Goal: Task Accomplishment & Management: Manage account settings

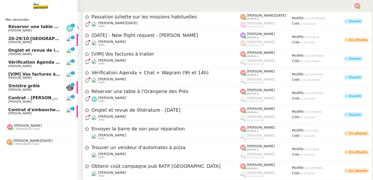
click at [33, 29] on span "Réserver une table à l'Orangerie des Près" at bounding box center [57, 26] width 98 height 5
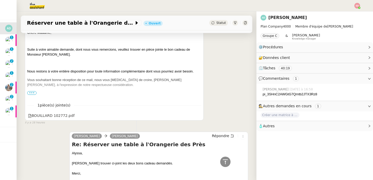
scroll to position [127, 0]
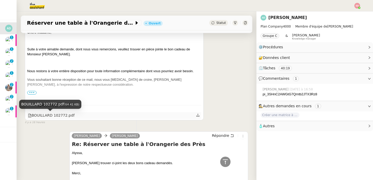
click at [65, 116] on div "BOUILLARD 102772.pdf" at bounding box center [51, 115] width 47 height 6
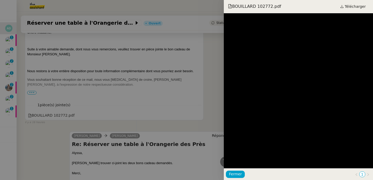
click at [163, 106] on div at bounding box center [186, 90] width 373 height 180
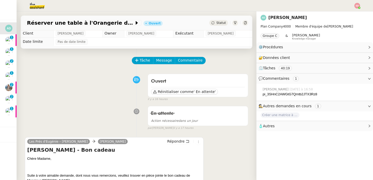
scroll to position [0, 0]
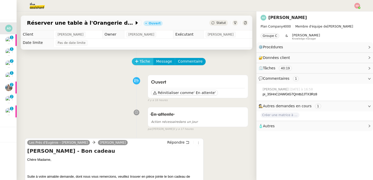
click at [134, 59] on button "Tâche" at bounding box center [143, 61] width 22 height 7
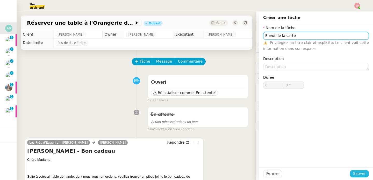
type input "Envoi de la carte"
click at [361, 171] on span "Sauver" at bounding box center [359, 173] width 13 height 6
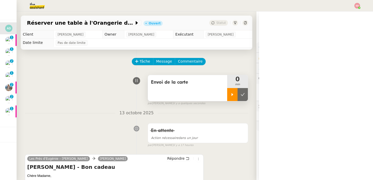
click at [230, 93] on icon at bounding box center [232, 94] width 4 height 4
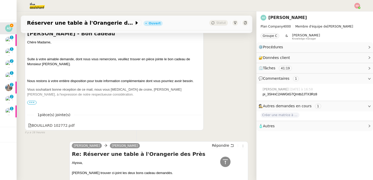
scroll to position [134, 0]
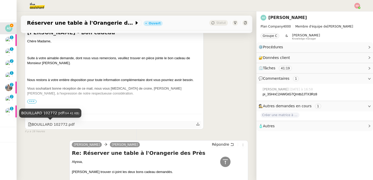
click at [45, 125] on div "BOUILLARD 102772.pdf" at bounding box center [51, 124] width 47 height 6
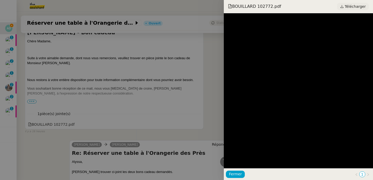
click at [363, 9] on span "Télécharger" at bounding box center [355, 6] width 21 height 7
click at [65, 73] on div at bounding box center [186, 90] width 373 height 180
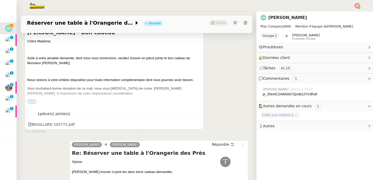
click at [33, 102] on span "•••" at bounding box center [31, 101] width 9 height 4
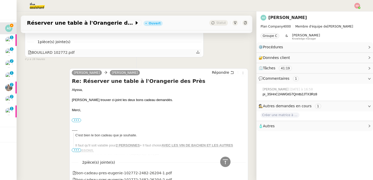
scroll to position [371, 0]
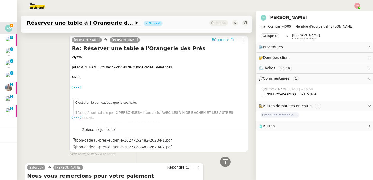
click at [222, 39] on span "Répondre" at bounding box center [220, 39] width 17 height 5
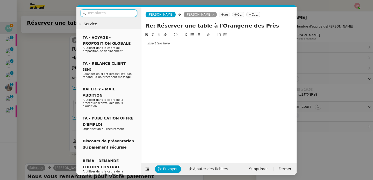
scroll to position [410, 0]
click at [201, 44] on div at bounding box center [219, 43] width 151 height 5
click at [202, 170] on span "Ajouter des fichiers" at bounding box center [210, 169] width 35 height 6
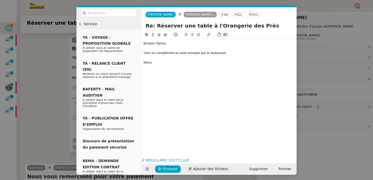
scroll to position [457, 0]
click at [165, 170] on span "Envoyer" at bounding box center [170, 169] width 15 height 6
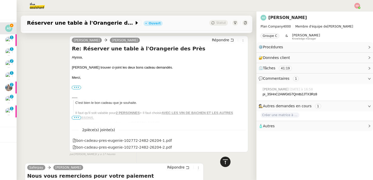
click at [222, 161] on icon at bounding box center [225, 161] width 6 height 6
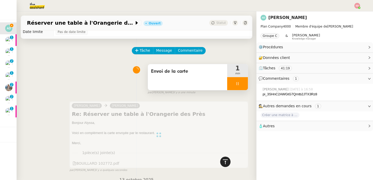
scroll to position [0, 0]
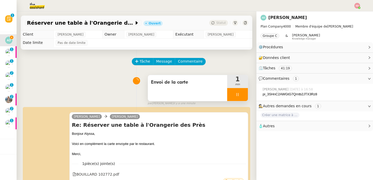
click at [238, 91] on div at bounding box center [237, 94] width 21 height 13
click at [238, 91] on button at bounding box center [243, 94] width 10 height 13
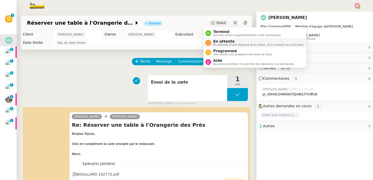
click at [217, 44] on span "En attente d'une réponse d'un client, d'un contact ou d'un tiers." at bounding box center [258, 44] width 91 height 3
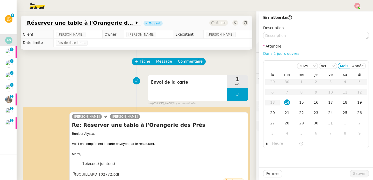
click at [286, 53] on link "Dans 2 jours ouvrés" at bounding box center [281, 53] width 36 height 4
click at [328, 104] on div "17" at bounding box center [331, 102] width 6 height 6
click at [272, 144] on input "07:00" at bounding box center [285, 143] width 27 height 6
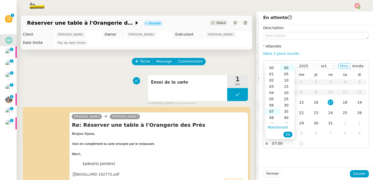
scroll to position [44, 0]
click at [271, 84] on div "10" at bounding box center [273, 86] width 15 height 6
type input "10:00"
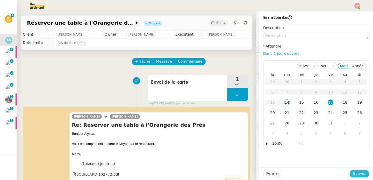
click at [353, 173] on span "Sauver" at bounding box center [359, 173] width 13 height 6
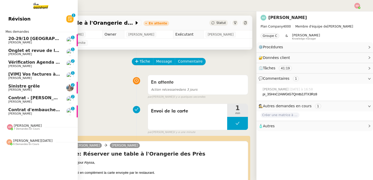
click at [13, 36] on span "20-29/10 [GEOGRAPHIC_DATA]-[GEOGRAPHIC_DATA]" at bounding box center [68, 38] width 121 height 5
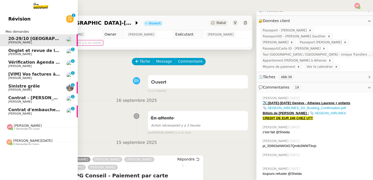
click at [37, 63] on span "Vérification Agenda + Chat + Wagram (9h et 14h)" at bounding box center [66, 62] width 116 height 5
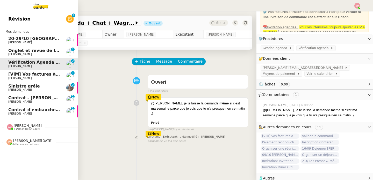
scroll to position [48, 0]
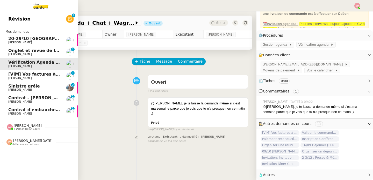
click at [32, 130] on span "7 demandes en cours" at bounding box center [27, 128] width 26 height 3
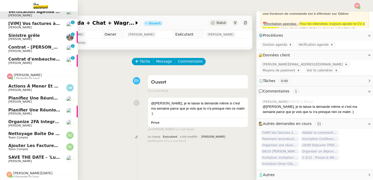
scroll to position [53, 0]
click at [61, 99] on link "Planifiez une réunion avec Kraken [PERSON_NAME]" at bounding box center [39, 100] width 78 height 12
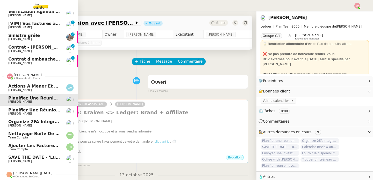
click at [14, 112] on span "[PERSON_NAME]" at bounding box center [20, 113] width 24 height 3
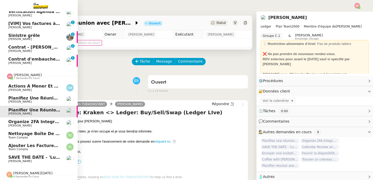
click at [9, 124] on span "[PERSON_NAME]" at bounding box center [20, 125] width 24 height 3
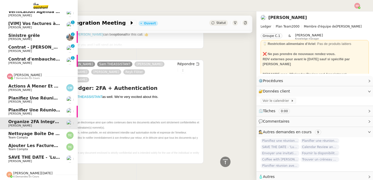
scroll to position [41, 0]
click at [42, 159] on span "[PERSON_NAME]" at bounding box center [34, 160] width 52 height 3
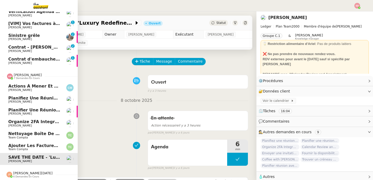
click at [9, 74] on img at bounding box center [10, 76] width 6 height 6
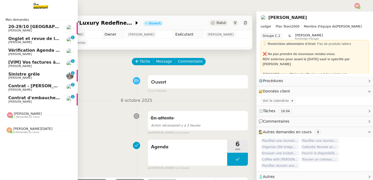
click at [20, 129] on span "[PERSON_NAME][DATE]" at bounding box center [32, 128] width 39 height 4
click at [59, 55] on link "Vérification Agenda + Chat + Wagram (9h et 14h) [PERSON_NAME]" at bounding box center [39, 52] width 78 height 12
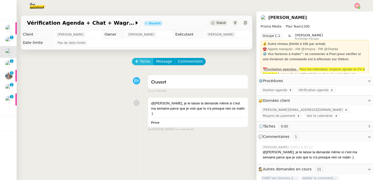
click at [141, 61] on span "Tâche" at bounding box center [145, 61] width 11 height 6
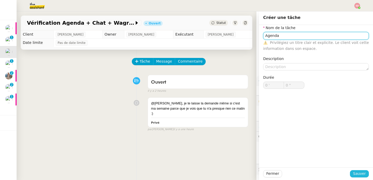
type input "Agenda"
click at [356, 172] on span "Sauver" at bounding box center [359, 173] width 13 height 6
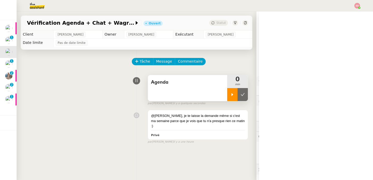
click at [230, 93] on icon at bounding box center [232, 94] width 4 height 4
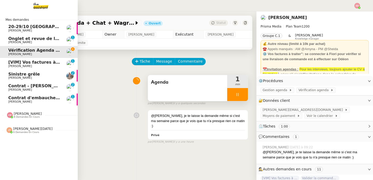
click at [15, 62] on span "[VIM] Vos factures à traiter" at bounding box center [40, 62] width 64 height 5
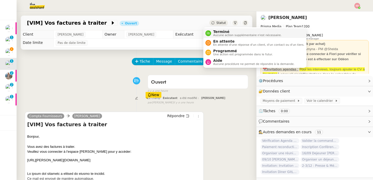
click at [217, 34] on span "Aucune action supplémentaire n'est nécessaire." at bounding box center [247, 35] width 68 height 3
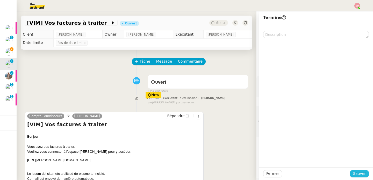
click at [353, 172] on span "Sauver" at bounding box center [359, 173] width 13 height 6
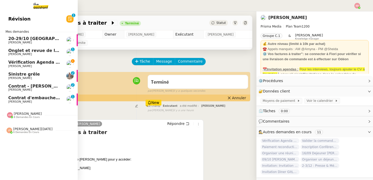
click at [39, 61] on span "Vérification Agenda + Chat + Wagram (9h et 14h)" at bounding box center [66, 62] width 116 height 5
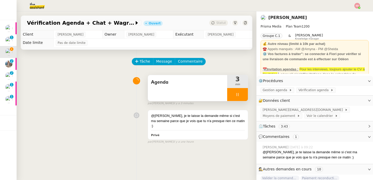
click at [234, 92] on div at bounding box center [237, 94] width 21 height 13
click at [238, 92] on button at bounding box center [243, 94] width 10 height 13
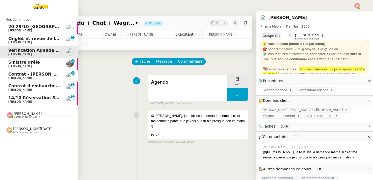
click at [16, 61] on span "Sinistre grêle" at bounding box center [24, 62] width 32 height 5
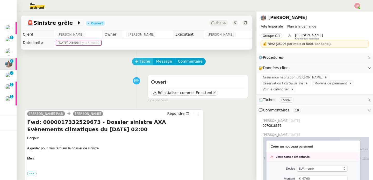
click at [140, 60] on span "Tâche" at bounding box center [145, 61] width 11 height 6
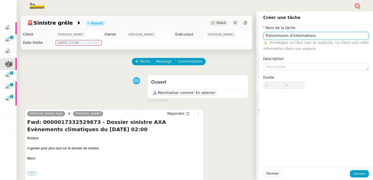
type input "Transmission d'informations"
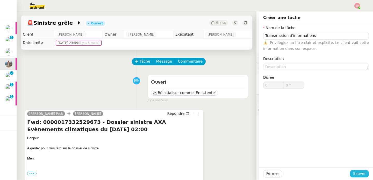
click at [353, 173] on span "Sauver" at bounding box center [359, 173] width 13 height 6
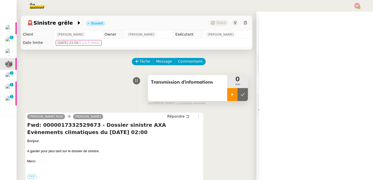
click at [230, 93] on icon at bounding box center [232, 94] width 4 height 4
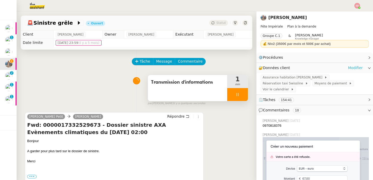
click at [348, 66] on link "Modifier" at bounding box center [355, 68] width 15 height 6
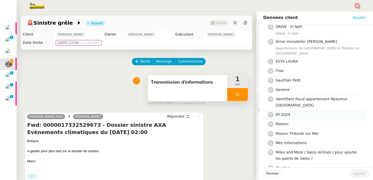
scroll to position [146, 0]
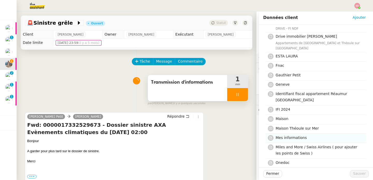
click at [309, 134] on h4 "Mes informations" at bounding box center [320, 137] width 88 height 6
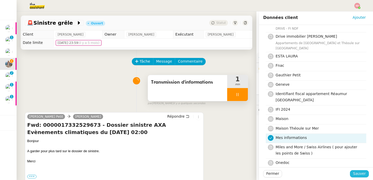
click at [363, 176] on button "Sauver" at bounding box center [359, 173] width 19 height 7
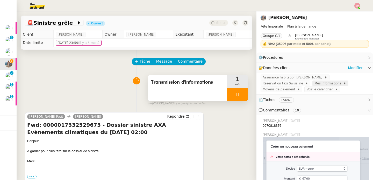
click at [318, 82] on span "Mes informations" at bounding box center [329, 83] width 29 height 5
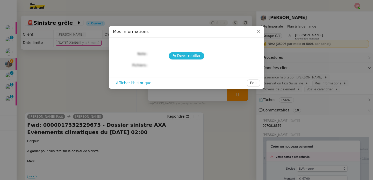
click at [189, 56] on span "Déverrouiller" at bounding box center [189, 56] width 24 height 6
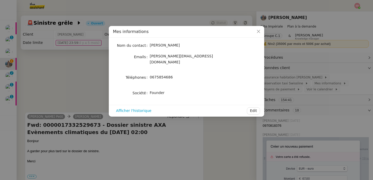
click at [157, 75] on span "0675854686" at bounding box center [161, 77] width 23 height 4
copy span "0675854686"
click at [78, 109] on nz-modal-container "Mes informations Nom du contact [PERSON_NAME] Emails [PERSON_NAME][EMAIL_ADDRES…" at bounding box center [186, 90] width 373 height 180
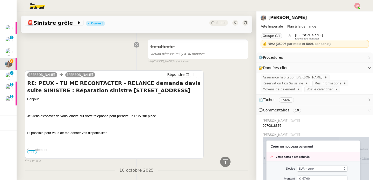
scroll to position [465, 0]
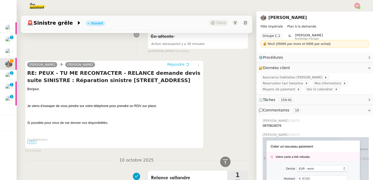
click at [176, 65] on span "Répondre" at bounding box center [175, 64] width 17 height 5
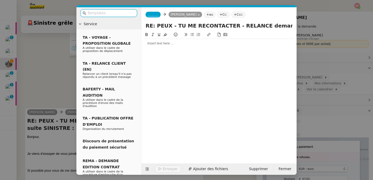
scroll to position [512, 0]
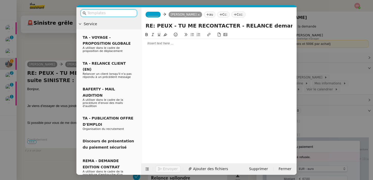
click at [161, 16] on app-ticket-composer-emailaddress "_______" at bounding box center [154, 14] width 17 height 4
click at [156, 16] on span "_______" at bounding box center [153, 15] width 11 height 4
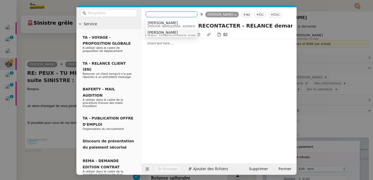
click at [156, 34] on span "[PERSON_NAME]" at bounding box center [173, 32] width 50 height 4
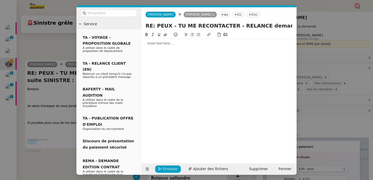
click at [161, 42] on div at bounding box center [219, 43] width 151 height 5
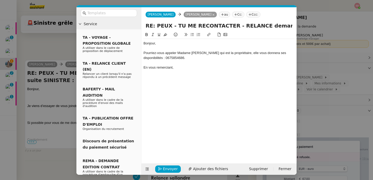
scroll to position [543, 0]
click at [163, 168] on span "Envoyer" at bounding box center [170, 169] width 15 height 6
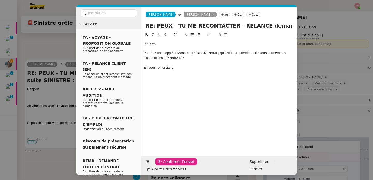
click at [163, 164] on span "Confirmer l'envoi" at bounding box center [178, 161] width 31 height 6
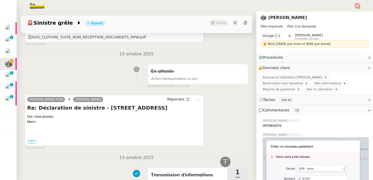
scroll to position [211, 0]
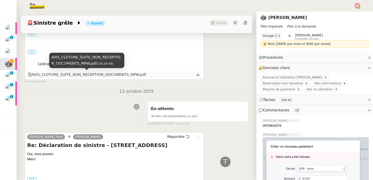
click at [115, 72] on div "AVIS_CLOTURE_SUITE_NON_RECEPTION_DOCUMENTS_MPW.pdf" at bounding box center [87, 75] width 118 height 6
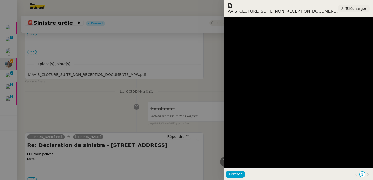
click at [348, 9] on span "Télécharger" at bounding box center [356, 8] width 21 height 7
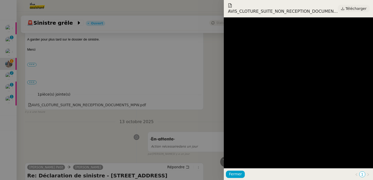
scroll to position [241, 0]
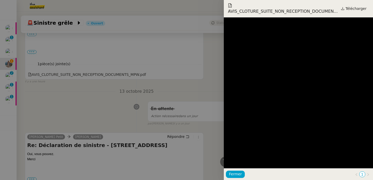
click at [108, 84] on div at bounding box center [186, 90] width 373 height 180
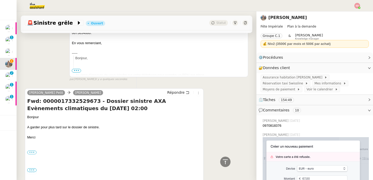
scroll to position [0, 0]
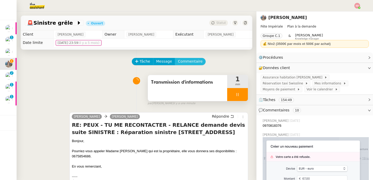
click at [191, 60] on span "Commentaire" at bounding box center [190, 61] width 25 height 6
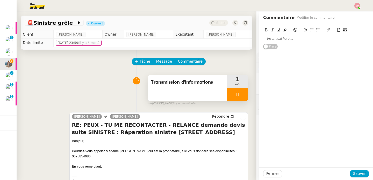
click at [337, 31] on icon at bounding box center [339, 30] width 4 height 4
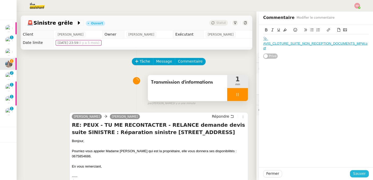
click at [356, 174] on span "Sauver" at bounding box center [359, 173] width 13 height 6
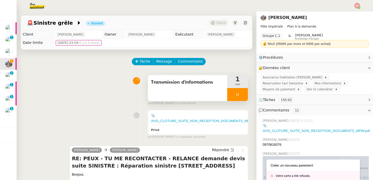
click at [237, 97] on div at bounding box center [237, 94] width 21 height 13
click at [238, 97] on button at bounding box center [243, 94] width 10 height 13
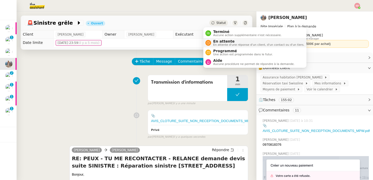
click at [208, 41] on nz-avatar at bounding box center [208, 43] width 6 height 6
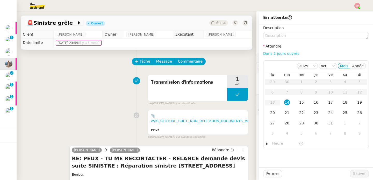
click at [275, 53] on link "Dans 2 jours ouvrés" at bounding box center [281, 53] width 36 height 4
click at [286, 114] on td "21" at bounding box center [287, 113] width 15 height 10
click at [272, 142] on input "07:00" at bounding box center [285, 143] width 27 height 6
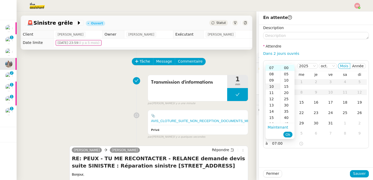
click at [275, 86] on div "10" at bounding box center [273, 86] width 15 height 6
type input "10:00"
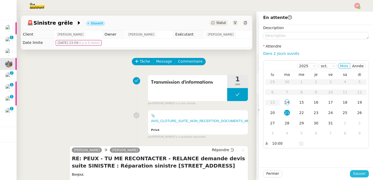
click at [362, 174] on button "Sauver" at bounding box center [359, 173] width 19 height 7
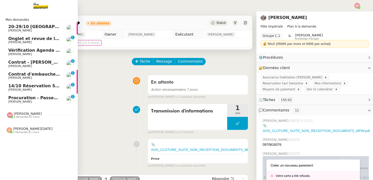
click at [36, 85] on span "14/10 Réservation Salon Blaise + resto midi" at bounding box center [59, 85] width 103 height 5
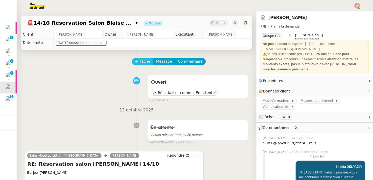
click at [140, 63] on span "Tâche" at bounding box center [145, 61] width 11 height 6
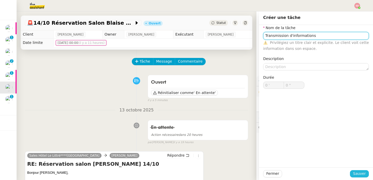
type input "Transmission d'informations"
click at [355, 172] on span "Sauver" at bounding box center [359, 173] width 13 height 6
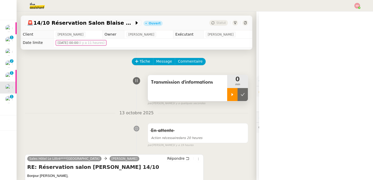
click at [230, 93] on icon at bounding box center [232, 94] width 4 height 4
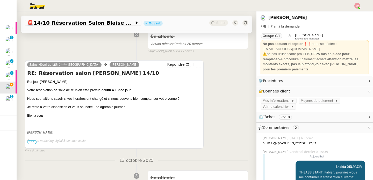
scroll to position [101, 0]
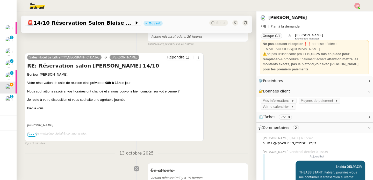
click at [35, 133] on span "•••" at bounding box center [31, 135] width 9 height 4
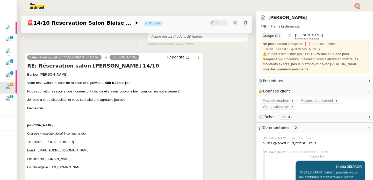
drag, startPoint x: 45, startPoint y: 141, endPoint x: 87, endPoint y: 141, distance: 41.5
click at [87, 141] on p "Tél Direct : + [PHONE_NUMBER]" at bounding box center [114, 141] width 174 height 5
copy span "+ 1 33 53 63 07 10"
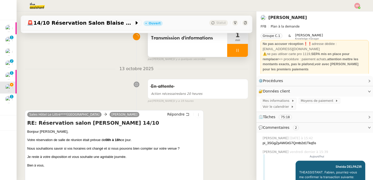
scroll to position [0, 0]
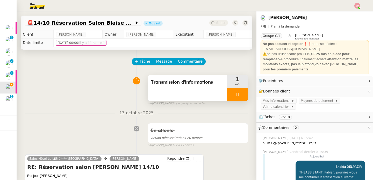
click at [188, 85] on span "Transmission d'informations" at bounding box center [187, 82] width 73 height 8
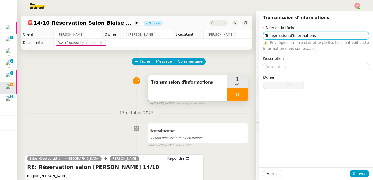
click at [279, 35] on input "Transmission d'informations" at bounding box center [316, 36] width 106 height 8
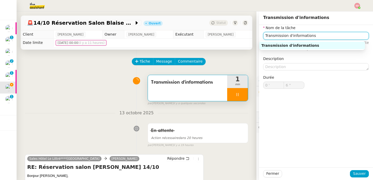
click at [279, 35] on input "Transmission d'informations" at bounding box center [316, 36] width 106 height 8
type input "7 ""
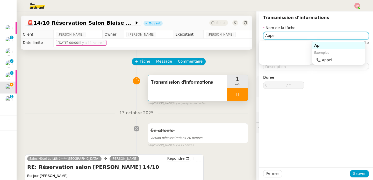
type input "Appel"
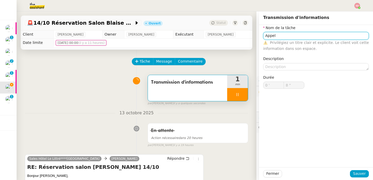
type input "9 ""
type input "Appel"
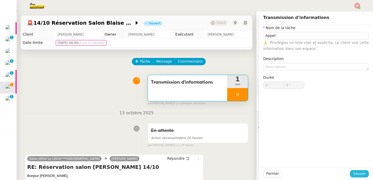
click at [353, 172] on span "Sauver" at bounding box center [359, 173] width 13 height 6
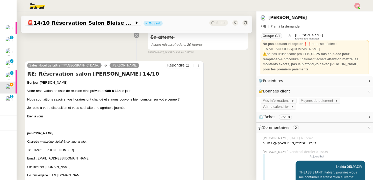
scroll to position [123, 0]
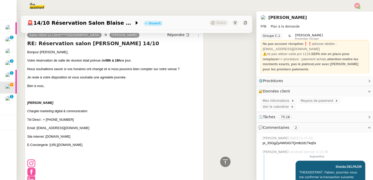
drag, startPoint x: 57, startPoint y: 120, endPoint x: 81, endPoint y: 119, distance: 23.8
click at [81, 119] on p "Tél Direct : + [PHONE_NUMBER]" at bounding box center [114, 119] width 174 height 5
copy span "53 63 07 10"
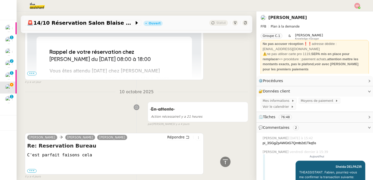
scroll to position [1101, 0]
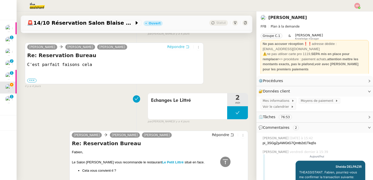
click at [174, 49] on span "Répondre" at bounding box center [175, 46] width 17 height 5
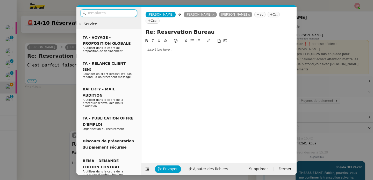
scroll to position [1142, 0]
click at [177, 46] on div at bounding box center [219, 49] width 151 height 9
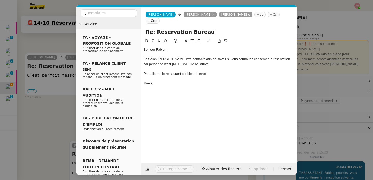
scroll to position [1182, 0]
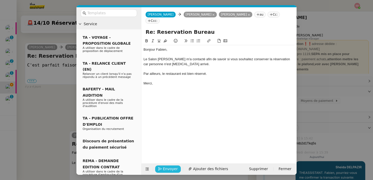
click at [166, 165] on button "Envoyer" at bounding box center [168, 168] width 26 height 7
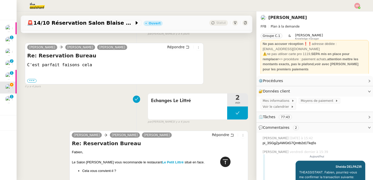
click at [223, 160] on icon at bounding box center [225, 161] width 6 height 6
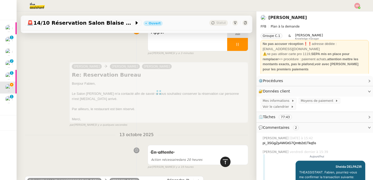
scroll to position [0, 0]
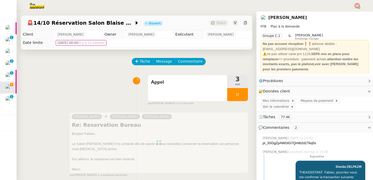
click at [235, 95] on div at bounding box center [237, 94] width 21 height 13
click at [241, 95] on icon at bounding box center [243, 94] width 4 height 4
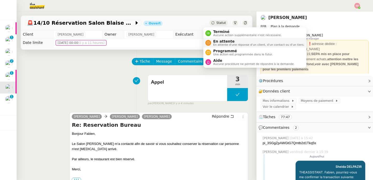
click at [214, 44] on span "En attente d'une réponse d'un client, d'un contact ou d'un tiers." at bounding box center [258, 44] width 91 height 3
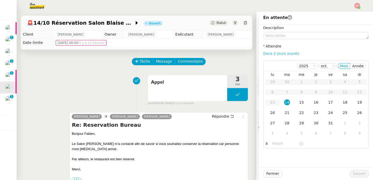
click at [275, 55] on link "Dans 2 jours ouvrés" at bounding box center [281, 53] width 36 height 4
click at [299, 102] on div "15" at bounding box center [302, 102] width 6 height 6
click at [272, 145] on input "07:00" at bounding box center [285, 143] width 27 height 6
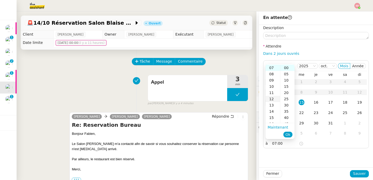
click at [273, 98] on div "12" at bounding box center [273, 99] width 15 height 6
type input "12:00"
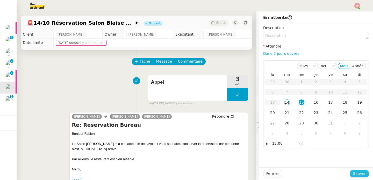
click at [363, 171] on button "Sauver" at bounding box center [359, 173] width 19 height 7
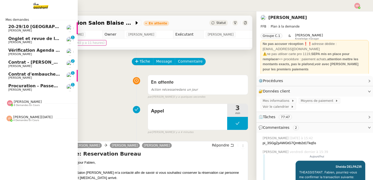
click at [13, 89] on span "[PERSON_NAME]" at bounding box center [20, 89] width 24 height 3
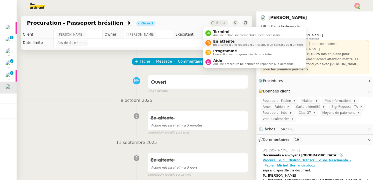
click at [214, 46] on span "En attente d'une réponse d'un client, d'un contact ou d'un tiers." at bounding box center [258, 44] width 91 height 3
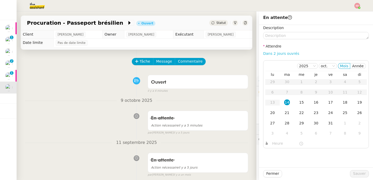
click at [280, 52] on link "Dans 2 jours ouvrés" at bounding box center [281, 53] width 36 height 4
click at [299, 104] on div "15" at bounding box center [302, 102] width 6 height 6
click at [272, 146] on input "07:00" at bounding box center [285, 143] width 27 height 6
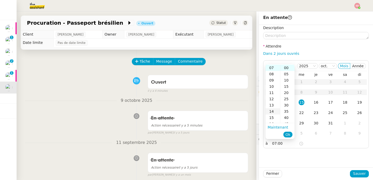
click at [274, 113] on div "14" at bounding box center [273, 111] width 15 height 6
type input "14:00"
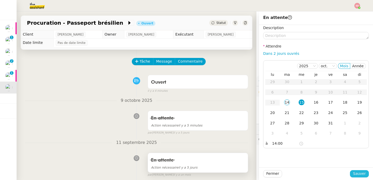
click at [355, 173] on span "Sauver" at bounding box center [359, 173] width 13 height 6
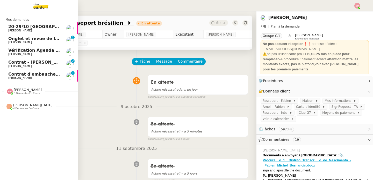
click at [42, 39] on span "Onglet et revue de littérature - [DATE]" at bounding box center [53, 38] width 90 height 5
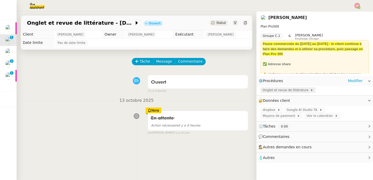
click at [291, 90] on span "Onglet et revue de littérature" at bounding box center [287, 89] width 48 height 5
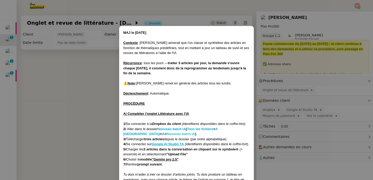
click at [167, 133] on strong "Nouveau batch IA" at bounding box center [181, 134] width 29 height 4
click at [61, 83] on nz-modal-container "MAJ le 21/07/2025 Contexte : Jean-Baptiste aimerait que l'on classe et synthéti…" at bounding box center [186, 90] width 373 height 180
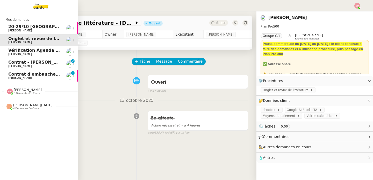
click at [11, 60] on span "Contrat - [PERSON_NAME]" at bounding box center [38, 62] width 61 height 5
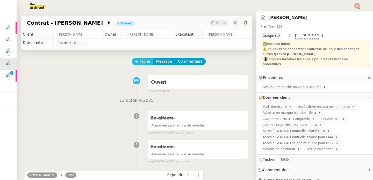
click at [133, 59] on button "Tâche" at bounding box center [143, 61] width 22 height 7
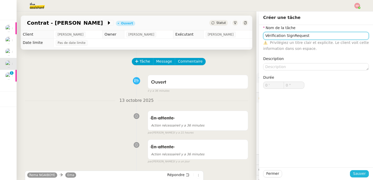
type input "Vérification SignRequest"
click at [353, 172] on span "Sauver" at bounding box center [359, 173] width 13 height 6
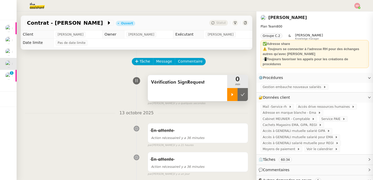
click at [227, 96] on div at bounding box center [232, 94] width 10 height 13
click at [73, 92] on div "Vérification SignRequest 1 min false par Sheida D. il y a quelques secondes" at bounding box center [136, 88] width 223 height 33
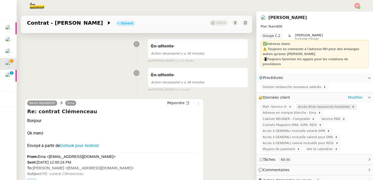
click at [342, 105] on span "Accés drive ressources humaines" at bounding box center [325, 106] width 54 height 5
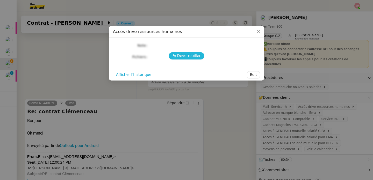
click at [186, 59] on span "Déverrouiller" at bounding box center [189, 56] width 24 height 6
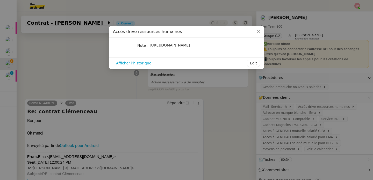
click at [170, 47] on span "https://emagifi-my.sharepoint.com/:f:/p/rema_ngaiboye/EvhYK7y1DmJPjsDHTZ3l7uABX…" at bounding box center [170, 45] width 40 height 4
copy div "https://emagifi-my.sharepoint.com/:f:/p/rema_ngaiboye/EvhYK7y1DmJPjsDHTZ3l7uABX…"
click at [44, 62] on nz-modal-container "Accés drive ressources humaines Note https://emagifi-my.sharepoint.com/:f:/p/re…" at bounding box center [186, 90] width 373 height 180
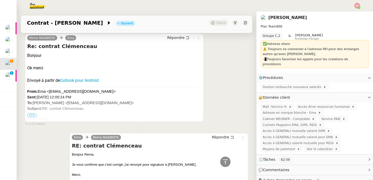
scroll to position [149, 0]
click at [172, 37] on span "Répondre" at bounding box center [175, 37] width 17 height 5
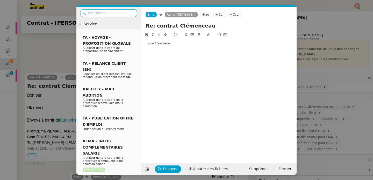
scroll to position [189, 0]
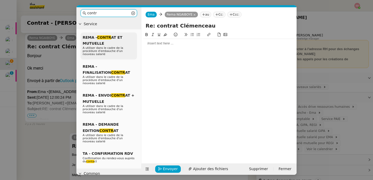
type input "contr"
click at [115, 44] on div "REMA - CONTR AT ET MUTUELLE A utiliser dans le cadre de la procédure d'embauche…" at bounding box center [109, 45] width 56 height 27
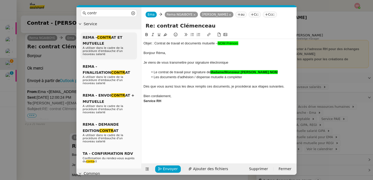
scroll to position [257, 0]
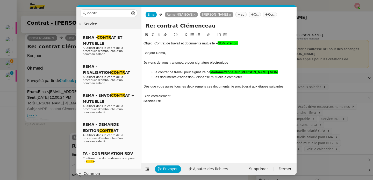
click at [173, 45] on div "Objet : Contrat de travail et documents mutuelle – NOM Prénom" at bounding box center [219, 43] width 151 height 5
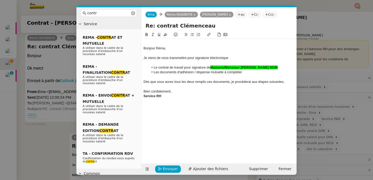
click at [144, 48] on span "Bonjour Réma," at bounding box center [155, 48] width 23 height 4
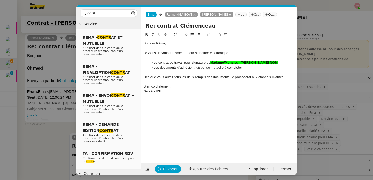
scroll to position [256, 0]
click at [259, 167] on span "Supprimer" at bounding box center [258, 169] width 19 height 6
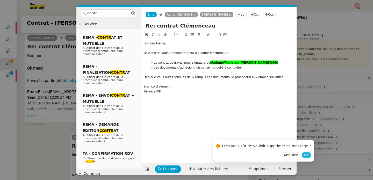
click at [304, 155] on span "OK" at bounding box center [306, 154] width 5 height 5
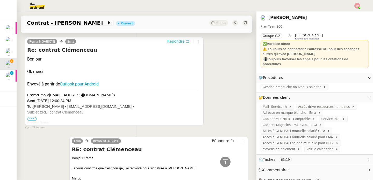
scroll to position [0, 0]
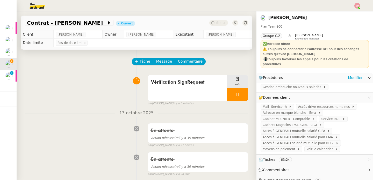
click at [302, 83] on div "Gestion embauche nouveaux salariés" at bounding box center [315, 87] width 117 height 9
click at [300, 86] on span "Gestion embauche nouveaux salariés" at bounding box center [293, 86] width 61 height 5
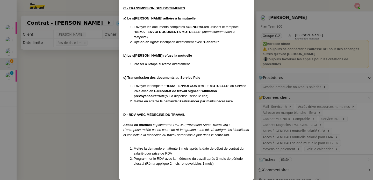
scroll to position [433, 0]
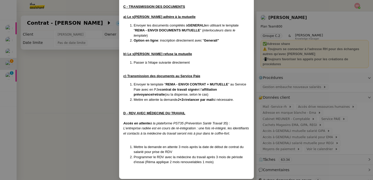
click at [86, 105] on nz-modal-container "Contexte : Lors de l’embauche de nouveaux salariés, son assistant doit gérer to…" at bounding box center [186, 90] width 373 height 180
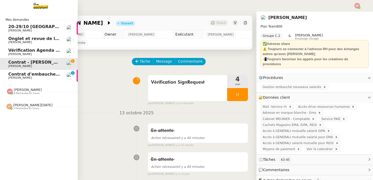
click at [18, 105] on span "[PERSON_NAME][DATE]" at bounding box center [32, 105] width 39 height 4
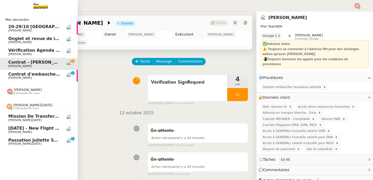
click at [18, 105] on span "[PERSON_NAME][DATE]" at bounding box center [32, 105] width 39 height 4
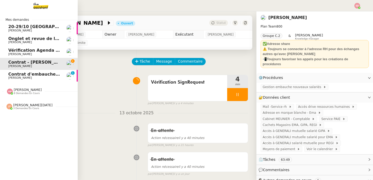
click at [23, 92] on span "8 demandes en cours" at bounding box center [27, 93] width 26 height 3
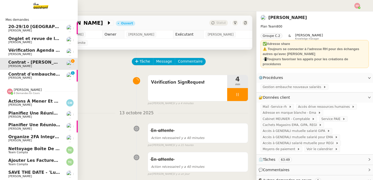
scroll to position [30, 0]
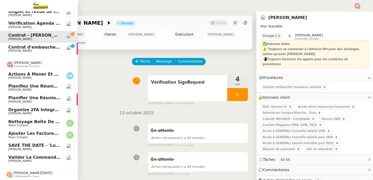
click at [25, 65] on span "8 demandes en cours" at bounding box center [27, 66] width 26 height 3
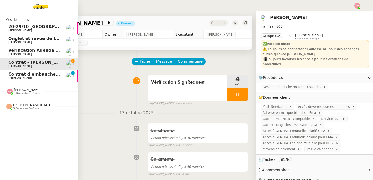
scroll to position [0, 0]
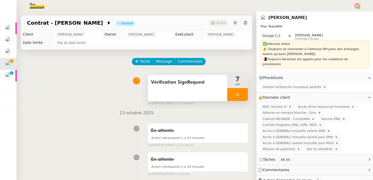
click at [240, 97] on div at bounding box center [237, 94] width 21 height 13
click at [240, 97] on button at bounding box center [243, 94] width 10 height 13
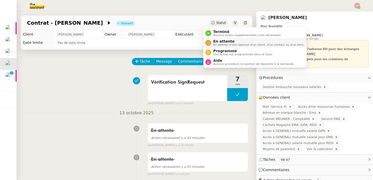
click at [213, 46] on span "En attente d'une réponse d'un client, d'un contact ou d'un tiers." at bounding box center [258, 44] width 91 height 3
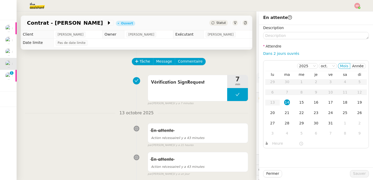
click at [276, 50] on div "Description Attendre Dans 2 jours ouvrés 2025 oct. Mois Année lu ma me je ve sa…" at bounding box center [316, 86] width 106 height 123
click at [269, 53] on link "Dans 2 jours ouvrés" at bounding box center [281, 53] width 36 height 4
click at [300, 101] on div "15" at bounding box center [302, 102] width 6 height 6
click at [275, 143] on input "07:00" at bounding box center [285, 143] width 27 height 6
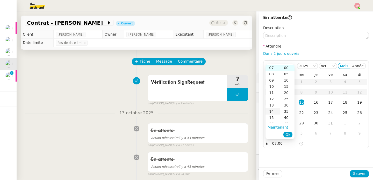
click at [272, 112] on div "14" at bounding box center [273, 111] width 15 height 6
type input "14:00"
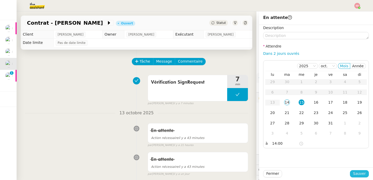
click at [356, 172] on span "Sauver" at bounding box center [359, 173] width 13 height 6
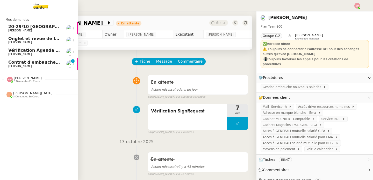
click at [19, 65] on span "[PERSON_NAME]" at bounding box center [20, 65] width 24 height 3
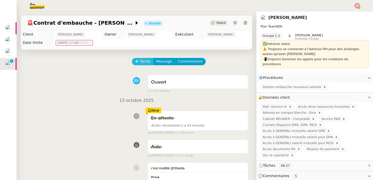
click at [140, 61] on span "Tâche" at bounding box center [145, 61] width 11 height 6
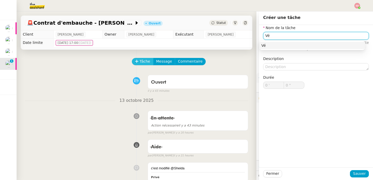
type input "V"
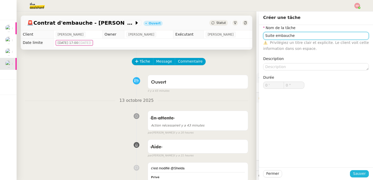
type input "Suite embauche"
click at [359, 175] on span "Sauver" at bounding box center [359, 173] width 13 height 6
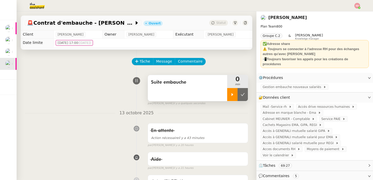
click at [230, 96] on icon at bounding box center [232, 94] width 4 height 4
click at [234, 93] on div at bounding box center [237, 94] width 21 height 13
click at [241, 93] on icon at bounding box center [243, 94] width 4 height 4
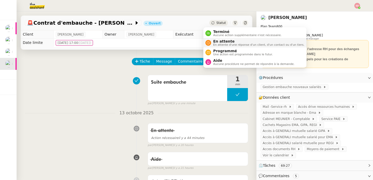
click at [218, 42] on span "En attente" at bounding box center [258, 41] width 91 height 4
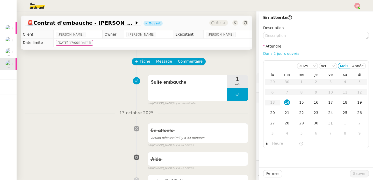
click at [267, 52] on link "Dans 2 jours ouvrés" at bounding box center [281, 53] width 36 height 4
click at [299, 103] on div "15" at bounding box center [302, 102] width 6 height 6
click at [277, 141] on input "07:00" at bounding box center [285, 143] width 27 height 6
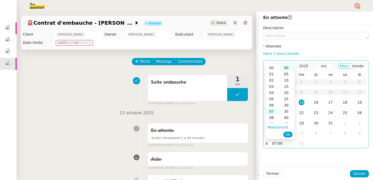
scroll to position [44, 0]
click at [272, 111] on div "14" at bounding box center [273, 111] width 15 height 6
type input "14:00"
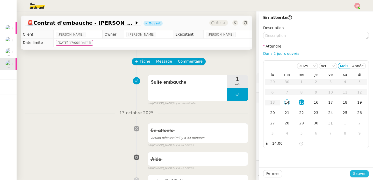
click at [357, 173] on span "Sauver" at bounding box center [359, 173] width 13 height 6
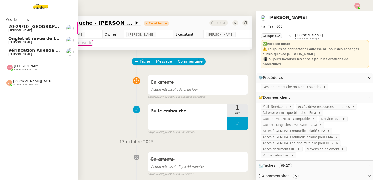
click at [45, 37] on span "Onglet et revue de littérature - [DATE]" at bounding box center [53, 38] width 90 height 5
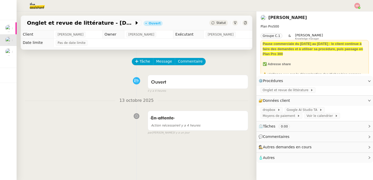
click at [23, 22] on div "Onglet et revue de littérature - 13 octobre 2025 Ouvert Statut" at bounding box center [137, 23] width 232 height 15
copy div "Onglet et revue de littérature - [DATE]"
click at [134, 64] on button "Tâche" at bounding box center [143, 61] width 22 height 7
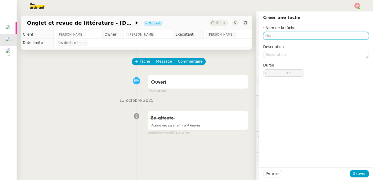
paste input "Onglet et revue de littérature - [DATE]"
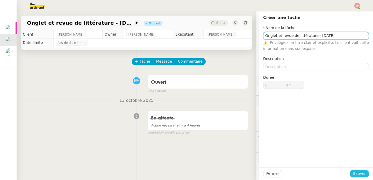
type input "Onglet et revue de littérature - [DATE]"
click at [358, 174] on span "Sauver" at bounding box center [359, 173] width 13 height 6
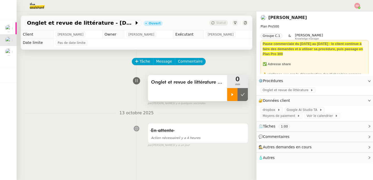
click at [228, 93] on div at bounding box center [232, 94] width 10 height 13
click at [270, 89] on span "Onglet et revue de littérature" at bounding box center [287, 89] width 48 height 5
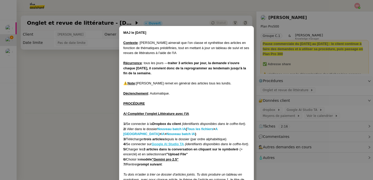
click at [168, 142] on u "Google AI Studio TA" at bounding box center [168, 144] width 32 height 4
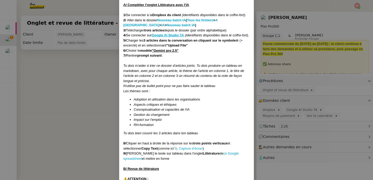
scroll to position [117, 0]
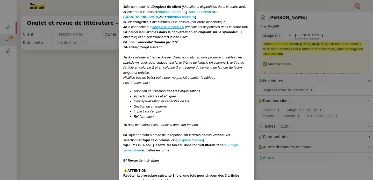
click at [224, 150] on link "ce Google spreadsheet" at bounding box center [180, 147] width 115 height 9
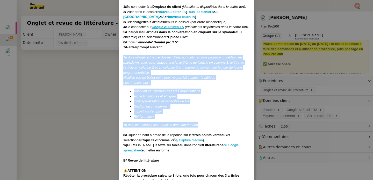
drag, startPoint x: 122, startPoint y: 61, endPoint x: 201, endPoint y: 129, distance: 104.2
copy div "Tu dois m'aider à trier ce dossier d'articles joints. Tu dois produire un table…"
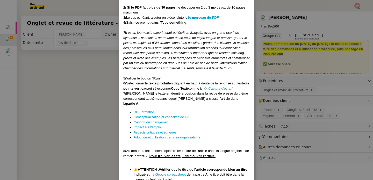
scroll to position [343, 0]
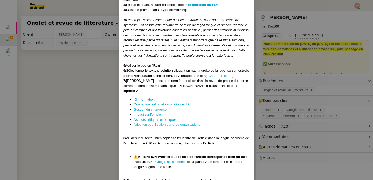
click at [153, 126] on link "Adoption et utilisation dans les organisations" at bounding box center [167, 124] width 67 height 4
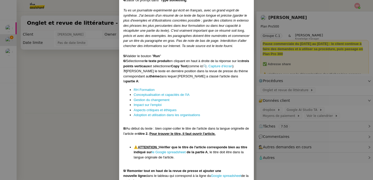
scroll to position [320, 0]
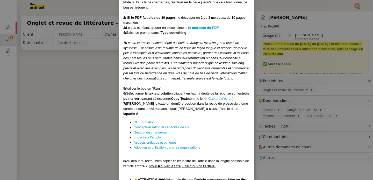
click at [189, 69] on em "Tu es un journaliste expérimenté qui écrit en français, avec un grand esprit de…" at bounding box center [186, 60] width 126 height 39
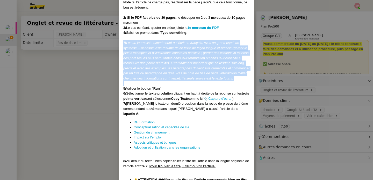
click at [189, 69] on em "Tu es un journaliste expérimenté qui écrit en français, avec un grand esprit de…" at bounding box center [186, 60] width 126 height 39
copy em "Tu es un journaliste expérimenté qui écrit en français, avec un grand esprit de…"
click at [155, 139] on link "Impact sur l'emploi" at bounding box center [148, 137] width 28 height 4
copy em "Tu es un journaliste expérimenté qui écrit en français, avec un grand esprit de…"
click at [151, 124] on link "RH Formation" at bounding box center [144, 122] width 21 height 4
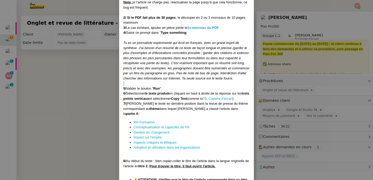
click at [60, 88] on nz-modal-container "MAJ le 21/07/2025 Contexte : Jean-Baptiste aimerait que l'on classe et synthéti…" at bounding box center [186, 90] width 373 height 180
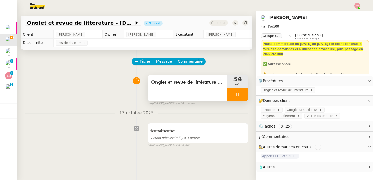
click at [234, 94] on div at bounding box center [237, 94] width 21 height 13
click at [241, 94] on icon at bounding box center [243, 94] width 4 height 4
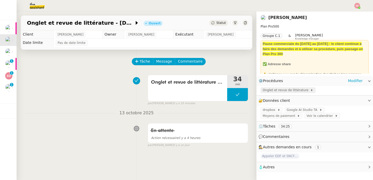
click at [297, 90] on span "Onglet et revue de littérature" at bounding box center [287, 89] width 48 height 5
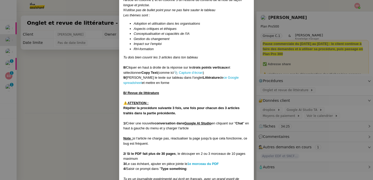
scroll to position [285, 0]
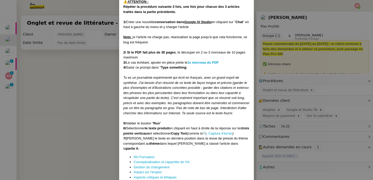
click at [201, 102] on em "Tu es un journaliste expérimenté qui écrit en français, avec un grand esprit de…" at bounding box center [186, 94] width 126 height 39
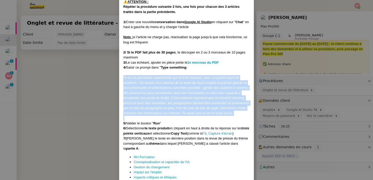
click at [201, 102] on em "Tu es un journaliste expérimenté qui écrit en français, avec un grand esprit de…" at bounding box center [186, 94] width 126 height 39
copy em "Tu es un journaliste expérimenté qui écrit en français, avec un grand esprit de…"
click at [109, 91] on nz-modal-container "MAJ le 21/07/2025 Contexte : Jean-Baptiste aimerait que l'on classe et synthéti…" at bounding box center [186, 90] width 373 height 180
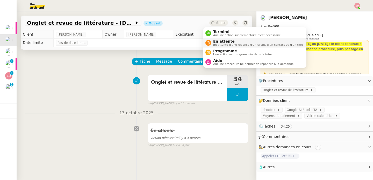
click at [215, 42] on span "En attente" at bounding box center [258, 41] width 91 height 4
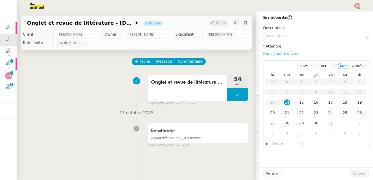
click at [282, 55] on link "Dans 2 jours ouvrés" at bounding box center [281, 53] width 36 height 4
click at [301, 101] on td "15" at bounding box center [301, 102] width 15 height 10
click at [272, 143] on input "07:00" at bounding box center [285, 143] width 27 height 6
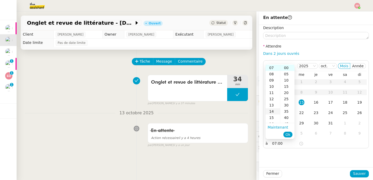
click at [272, 113] on div "14" at bounding box center [273, 111] width 15 height 6
type input "14:00"
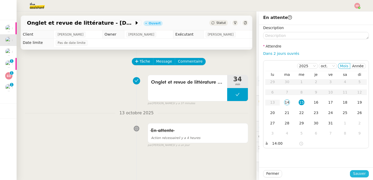
click at [363, 172] on button "Sauver" at bounding box center [359, 173] width 19 height 7
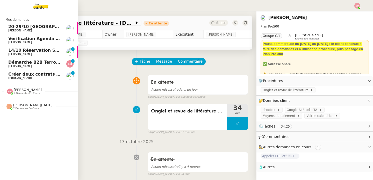
click at [7, 91] on img at bounding box center [10, 91] width 6 height 6
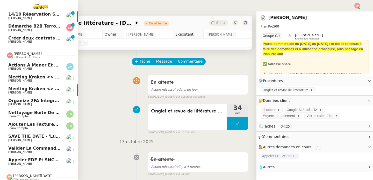
scroll to position [41, 0]
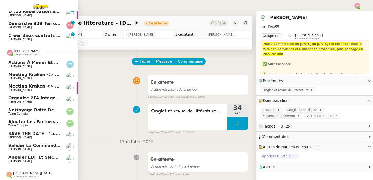
click at [57, 155] on span "Appeler EDF et SNCF pour confirmations" at bounding box center [55, 156] width 95 height 5
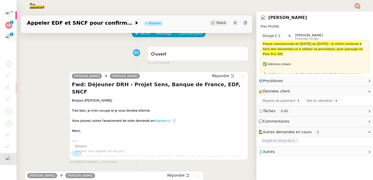
scroll to position [139, 0]
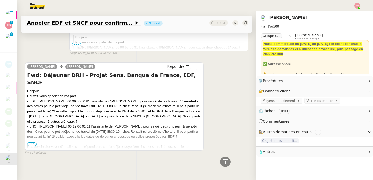
click at [32, 142] on span "•••" at bounding box center [31, 144] width 9 height 4
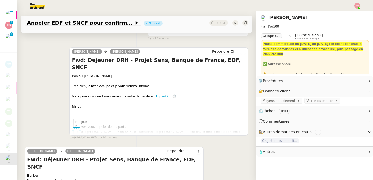
scroll to position [0, 0]
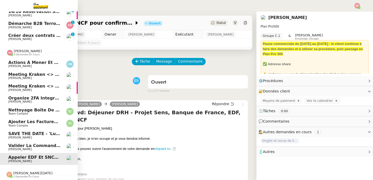
click at [30, 49] on span "[PERSON_NAME]" at bounding box center [28, 51] width 28 height 4
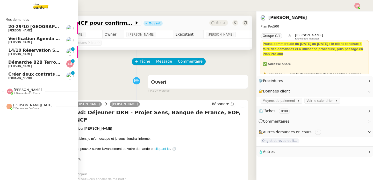
click at [54, 74] on span "Créer deux contrats de domiciliation" at bounding box center [51, 74] width 86 height 5
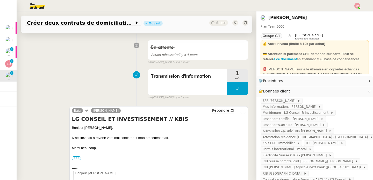
scroll to position [151, 0]
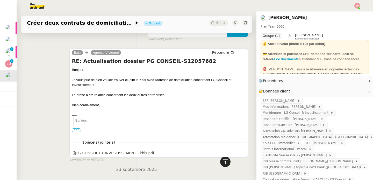
click at [222, 161] on icon at bounding box center [225, 161] width 6 height 6
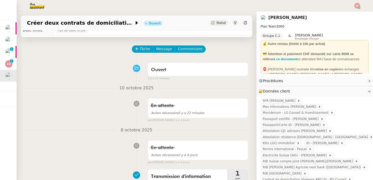
scroll to position [0, 0]
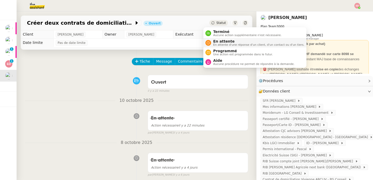
click at [220, 40] on span "En attente" at bounding box center [258, 41] width 91 height 4
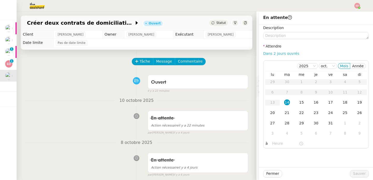
click at [290, 53] on link "Dans 2 jours ouvrés" at bounding box center [281, 53] width 36 height 4
click at [287, 123] on td "28" at bounding box center [287, 123] width 15 height 10
click at [300, 123] on div "29" at bounding box center [302, 123] width 6 height 6
click at [273, 140] on input "07:00" at bounding box center [285, 143] width 27 height 6
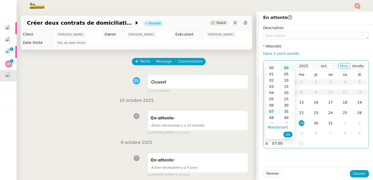
scroll to position [44, 0]
click at [271, 112] on div "14" at bounding box center [273, 111] width 15 height 6
type input "14:00"
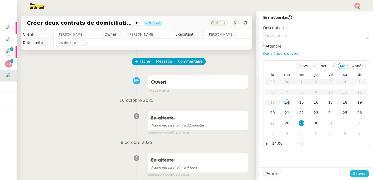
click at [355, 173] on span "Sauver" at bounding box center [359, 173] width 13 height 6
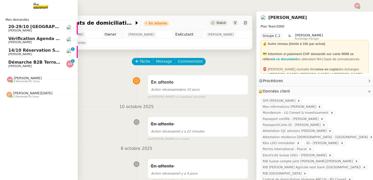
click at [11, 65] on span "Enguerrand Degouttes" at bounding box center [20, 65] width 24 height 3
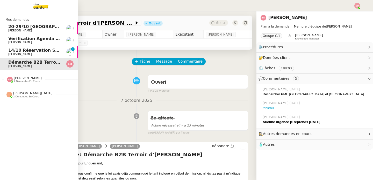
click at [22, 54] on span "[PERSON_NAME]" at bounding box center [20, 53] width 24 height 3
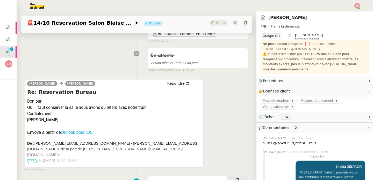
scroll to position [112, 0]
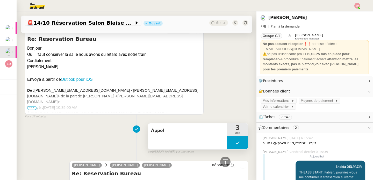
click at [227, 142] on button at bounding box center [237, 142] width 21 height 13
click at [230, 142] on icon at bounding box center [232, 142] width 4 height 4
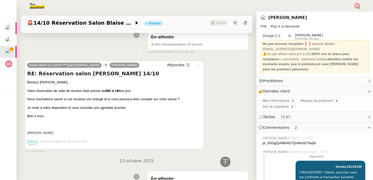
scroll to position [366, 0]
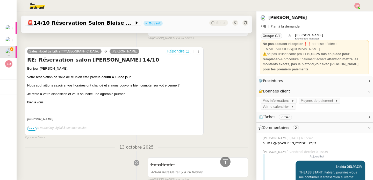
click at [168, 52] on span "Répondre" at bounding box center [175, 50] width 17 height 5
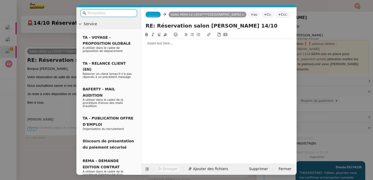
scroll to position [406, 0]
click at [175, 43] on div at bounding box center [219, 43] width 151 height 5
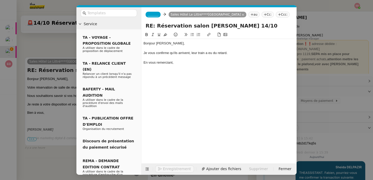
scroll to position [431, 0]
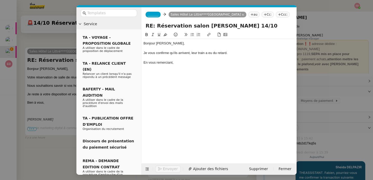
click at [154, 12] on nz-tag "_______" at bounding box center [153, 15] width 15 height 6
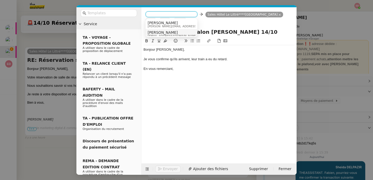
click at [158, 33] on span "[PERSON_NAME]" at bounding box center [173, 32] width 50 height 4
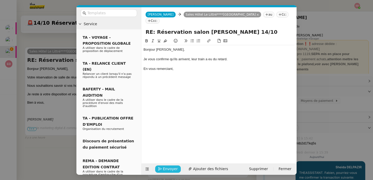
click at [172, 167] on span "Envoyer" at bounding box center [170, 169] width 15 height 6
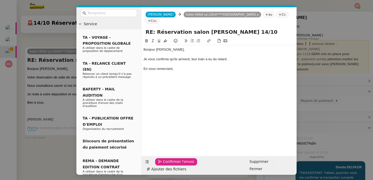
click at [172, 164] on span "Confirmer l'envoi" at bounding box center [178, 161] width 31 height 6
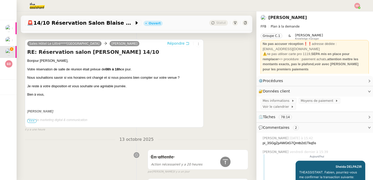
scroll to position [423, 0]
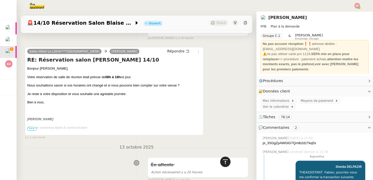
click at [223, 161] on icon at bounding box center [225, 161] width 6 height 6
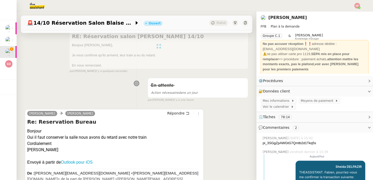
scroll to position [87, 0]
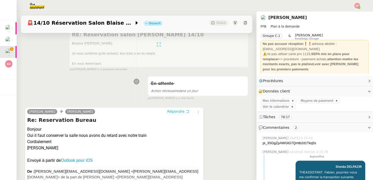
click at [173, 110] on span "Répondre" at bounding box center [175, 111] width 17 height 5
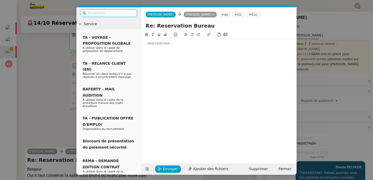
click at [174, 46] on div at bounding box center [219, 43] width 151 height 5
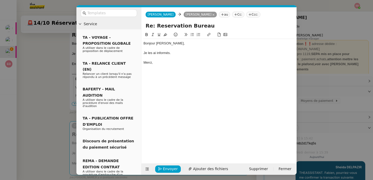
click at [173, 53] on div "Je les ai informés." at bounding box center [219, 53] width 151 height 5
click at [167, 171] on span "Envoyer" at bounding box center [170, 169] width 15 height 6
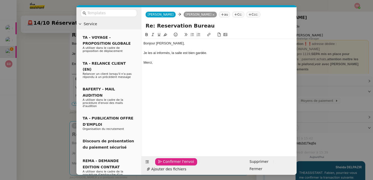
click at [167, 164] on span "Confirmer l'envoi" at bounding box center [178, 161] width 31 height 6
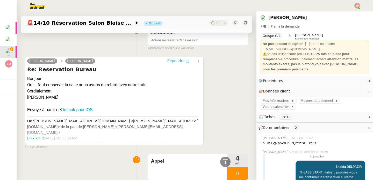
scroll to position [335, 0]
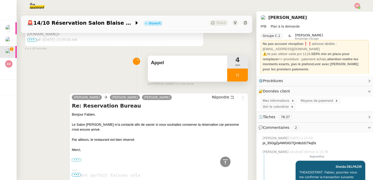
click at [239, 71] on div at bounding box center [237, 74] width 21 height 13
click at [239, 71] on button at bounding box center [243, 74] width 10 height 13
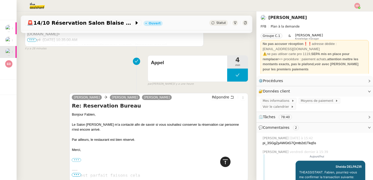
click at [224, 161] on icon at bounding box center [225, 161] width 6 height 6
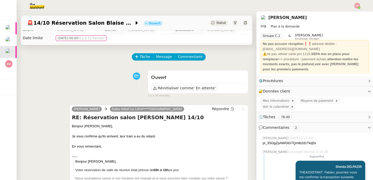
scroll to position [0, 0]
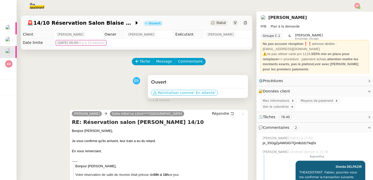
click at [195, 91] on span "' En attente'" at bounding box center [205, 92] width 22 height 5
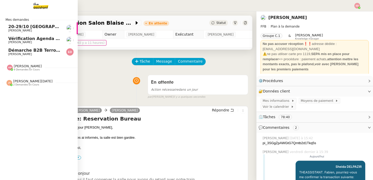
click at [37, 51] on span "Démarche B2B Terroir d'Eugénie" at bounding box center [55, 50] width 95 height 5
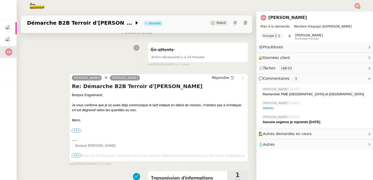
scroll to position [72, 0]
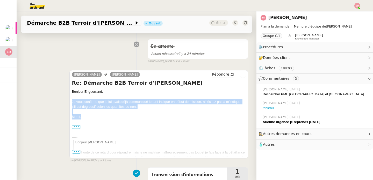
drag, startPoint x: 69, startPoint y: 102, endPoint x: 89, endPoint y: 121, distance: 27.1
click at [89, 121] on div "camille Enguerrand Degouttes Répondre Re: Démarche B2B Terroir d'Eugénie Bonjou…" at bounding box center [158, 114] width 179 height 88
copy div "Je vous confirme que je lui avais déjà communiqué le tarif indiqué en début de …"
click at [216, 72] on span "Répondre" at bounding box center [220, 74] width 17 height 5
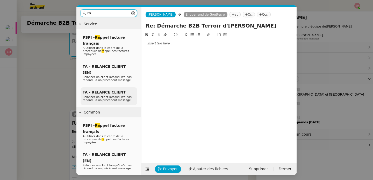
type input "ra"
click at [115, 95] on span "Relancer un client lorsqu'il n'a pas répondu à un précédent message" at bounding box center [107, 98] width 49 height 6
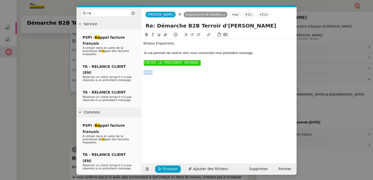
drag, startPoint x: 157, startPoint y: 82, endPoint x: 143, endPoint y: 60, distance: 26.4
click at [142, 60] on nz-spin "Bonjour ﻿Enguerrand﻿, Je me permets de revenir vers vous concernant mon précéde…" at bounding box center [218, 94] width 155 height 125
drag, startPoint x: 144, startPoint y: 58, endPoint x: 164, endPoint y: 82, distance: 32.4
click at [164, 82] on div "Bonjour ﻿Enguerrand﻿, Je me permets de revenir vers vous concernant mon précéde…" at bounding box center [219, 93] width 151 height 123
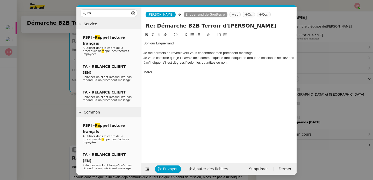
scroll to position [0, 0]
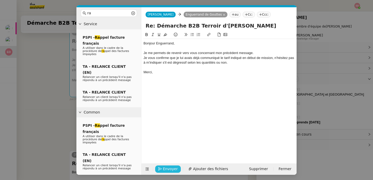
click at [170, 167] on span "Envoyer" at bounding box center [170, 169] width 15 height 6
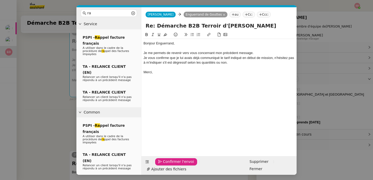
click at [170, 164] on span "Confirmer l'envoi" at bounding box center [178, 161] width 31 height 6
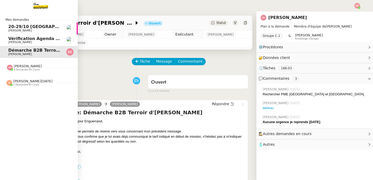
click at [24, 66] on span "[PERSON_NAME]" at bounding box center [28, 66] width 28 height 4
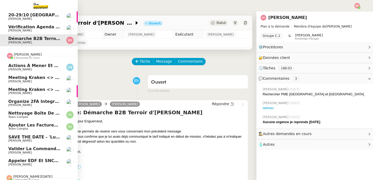
scroll to position [18, 0]
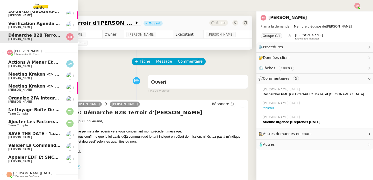
click at [18, 76] on span "[PERSON_NAME]" at bounding box center [20, 77] width 24 height 3
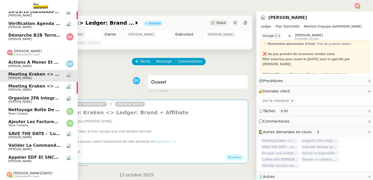
click at [50, 85] on span "Meeting Kraken <> Ledger: Buy/Sell/Swap" at bounding box center [57, 85] width 99 height 5
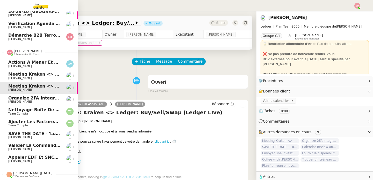
click at [56, 95] on span "Organize 2FA Integration Meeting" at bounding box center [47, 97] width 79 height 5
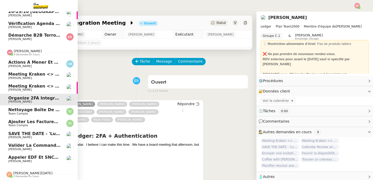
click at [66, 132] on img at bounding box center [69, 134] width 7 height 7
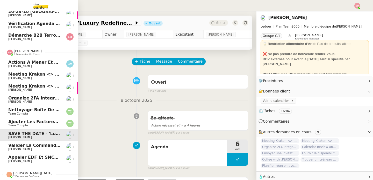
click at [16, 49] on span "[PERSON_NAME]" at bounding box center [28, 51] width 28 height 4
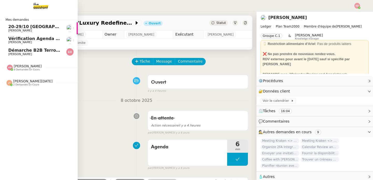
drag, startPoint x: 17, startPoint y: 51, endPoint x: 85, endPoint y: 70, distance: 70.3
click at [17, 51] on span "Démarche B2B Terroir d'Eugénie" at bounding box center [55, 50] width 95 height 5
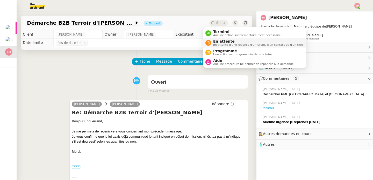
click at [210, 40] on div "En attente En attente d'une réponse d'un client, d'un contact ou d'un tiers." at bounding box center [254, 42] width 99 height 7
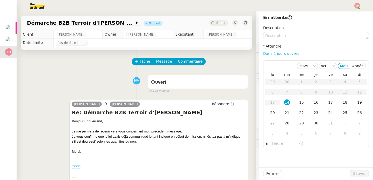
click at [267, 53] on link "Dans 2 jours ouvrés" at bounding box center [281, 53] width 36 height 4
click at [275, 144] on input "07:00" at bounding box center [285, 143] width 27 height 6
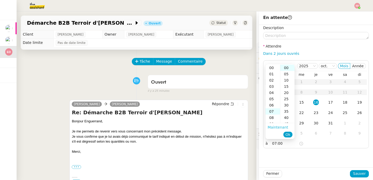
scroll to position [44, 0]
click at [272, 87] on div "10" at bounding box center [273, 86] width 15 height 6
type input "10:00"
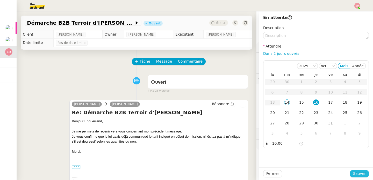
click at [360, 170] on button "Sauver" at bounding box center [359, 173] width 19 height 7
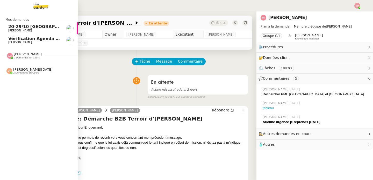
click at [44, 30] on span "[PERSON_NAME]" at bounding box center [34, 30] width 52 height 3
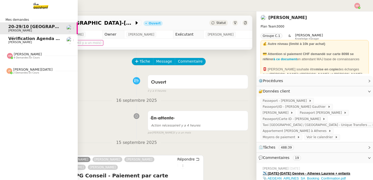
click at [15, 39] on span "Vérification Agenda + Chat + Wagram (9h et 14h)" at bounding box center [66, 38] width 116 height 5
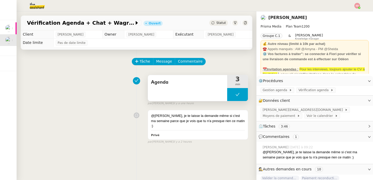
click at [227, 98] on button at bounding box center [237, 94] width 21 height 13
click at [227, 98] on div at bounding box center [232, 94] width 10 height 13
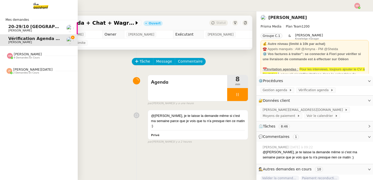
click at [14, 55] on span "[PERSON_NAME]" at bounding box center [28, 54] width 28 height 4
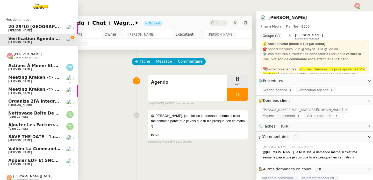
scroll to position [6, 0]
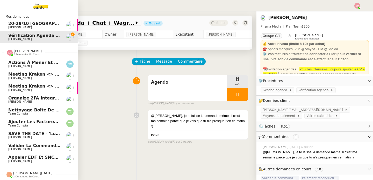
click at [49, 147] on span "[PERSON_NAME]" at bounding box center [34, 148] width 52 height 3
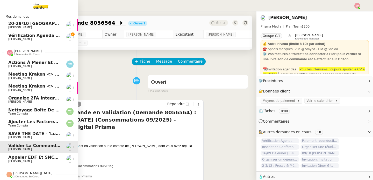
click at [45, 131] on span "SAVE THE DATE - 'Luxury Redefined' in [GEOGRAPHIC_DATA] - [DATE]" at bounding box center [88, 133] width 160 height 5
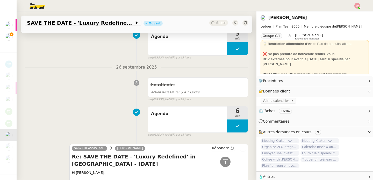
scroll to position [511, 0]
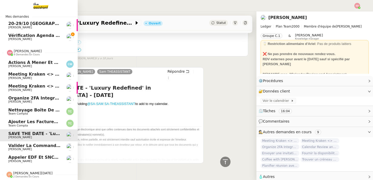
click at [41, 84] on span "Meeting Kraken <> Ledger: Buy/Sell/Swap" at bounding box center [57, 85] width 99 height 5
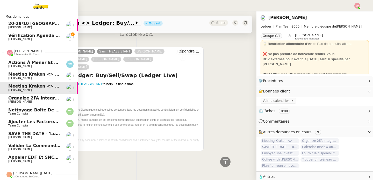
scroll to position [168, 0]
click at [9, 76] on span "[PERSON_NAME]" at bounding box center [20, 77] width 24 height 3
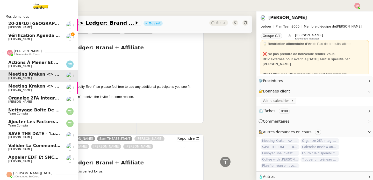
scroll to position [428, 0]
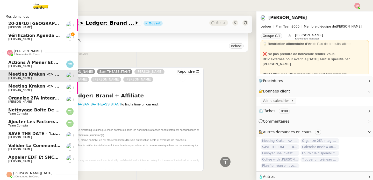
click at [17, 108] on span "Nettoyage boîte de réception PENNYLANE - Octobre 2025" at bounding box center [76, 109] width 136 height 5
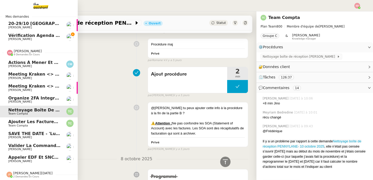
scroll to position [511, 0]
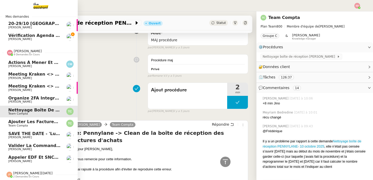
click at [49, 119] on span "Ajouter les factures UBER à [GEOGRAPHIC_DATA]" at bounding box center [66, 121] width 117 height 5
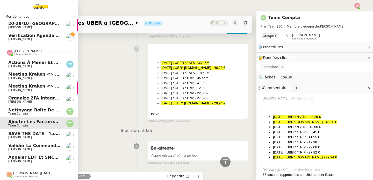
scroll to position [511, 0]
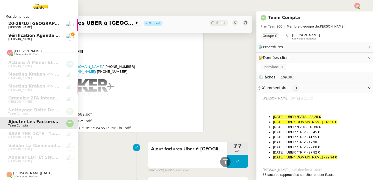
click at [6, 171] on img at bounding box center [9, 174] width 6 height 6
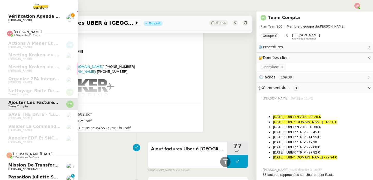
scroll to position [30, 0]
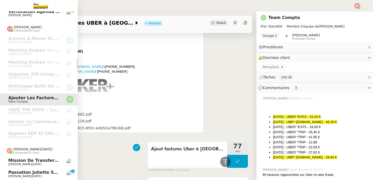
click at [25, 147] on span "[PERSON_NAME][DATE]" at bounding box center [32, 149] width 39 height 4
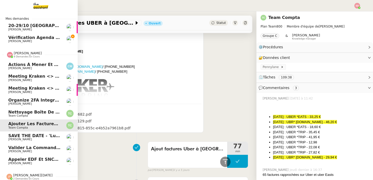
scroll to position [0, 0]
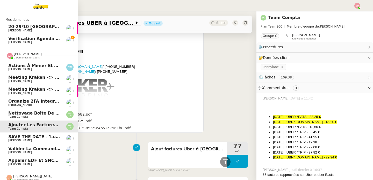
click at [27, 53] on span "[PERSON_NAME]" at bounding box center [28, 54] width 28 height 4
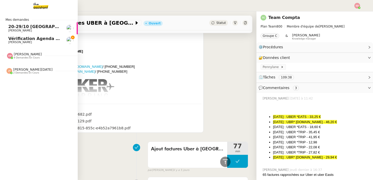
click at [50, 41] on span "[PERSON_NAME]" at bounding box center [34, 42] width 52 height 3
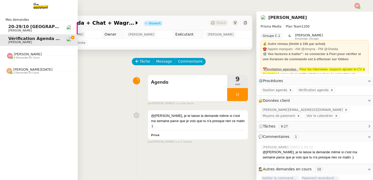
click at [4, 30] on link "20-29/10 Genève-Athènes Laurène Gauthier" at bounding box center [39, 28] width 78 height 12
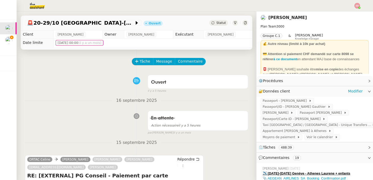
click at [291, 92] on div "🔐 Données client Modifier" at bounding box center [311, 91] width 104 height 6
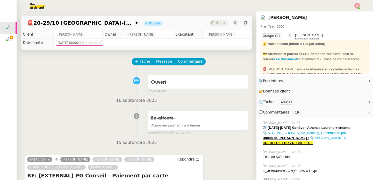
click at [284, 99] on nz-tag "488:39" at bounding box center [286, 101] width 15 height 5
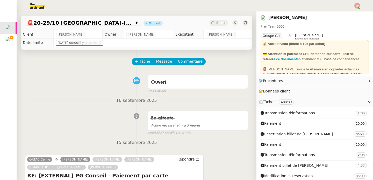
click at [279, 103] on nz-tag "488:39" at bounding box center [286, 101] width 15 height 5
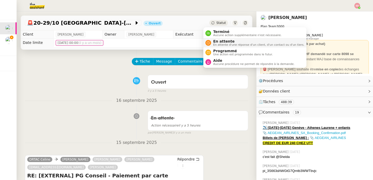
click at [216, 42] on span "En attente" at bounding box center [258, 41] width 91 height 4
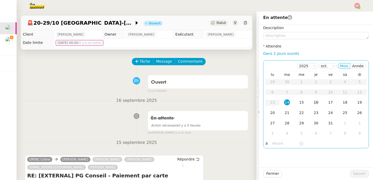
click at [313, 101] on div "16" at bounding box center [316, 102] width 6 height 6
click at [274, 144] on input "text" at bounding box center [285, 143] width 27 height 6
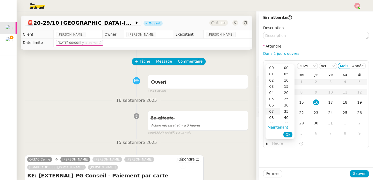
scroll to position [30, 0]
click at [273, 96] on div "14" at bounding box center [273, 95] width 15 height 6
type input "14:31"
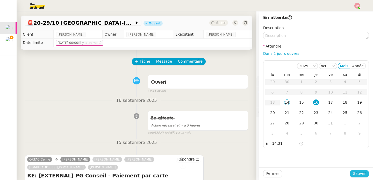
click at [361, 173] on span "Sauver" at bounding box center [359, 173] width 13 height 6
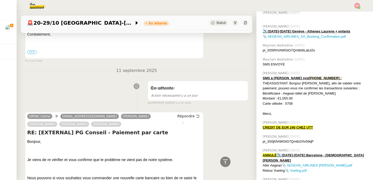
scroll to position [1320, 0]
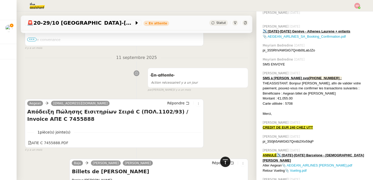
click at [222, 163] on icon at bounding box center [225, 161] width 6 height 6
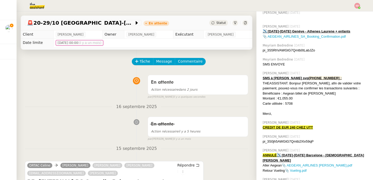
scroll to position [0, 0]
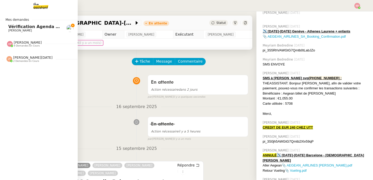
click at [12, 27] on span "Vérification Agenda + Chat + Wagram (9h et 14h)" at bounding box center [66, 26] width 116 height 5
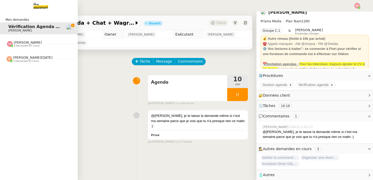
scroll to position [27, 0]
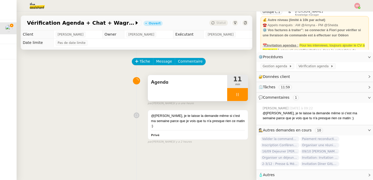
click at [235, 88] on div at bounding box center [237, 94] width 21 height 13
click at [238, 88] on button at bounding box center [243, 94] width 10 height 13
